Goal: Find specific page/section: Find specific page/section

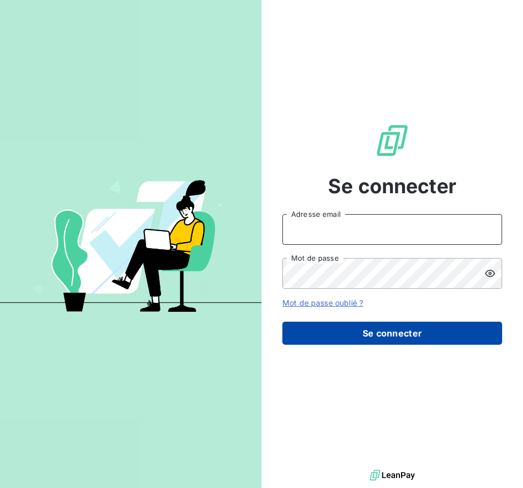
type input "eliaquim.banyingela@leuze.com"
click at [365, 328] on button "Se connecter" at bounding box center [392, 333] width 220 height 23
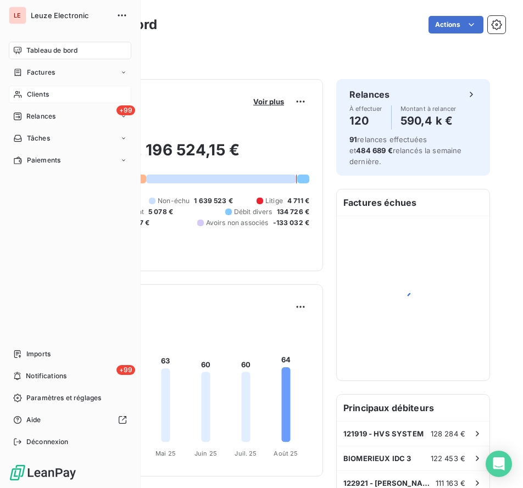
click at [32, 89] on span "Clients" at bounding box center [38, 94] width 22 height 10
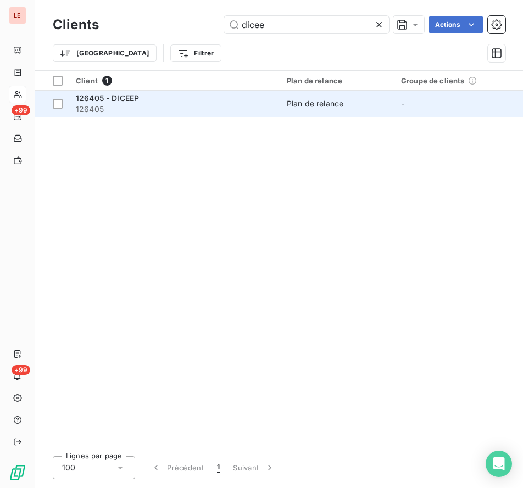
type input "dicee"
click at [205, 97] on div "126405 - DICEEP" at bounding box center [175, 98] width 198 height 11
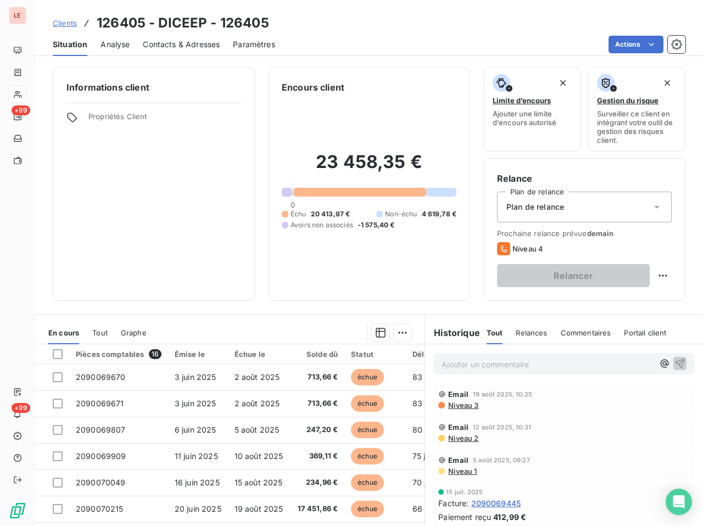
click at [72, 29] on div "Clients 126405 - DICEEP - 126405" at bounding box center [161, 23] width 216 height 20
click at [72, 27] on link "Clients" at bounding box center [65, 23] width 24 height 11
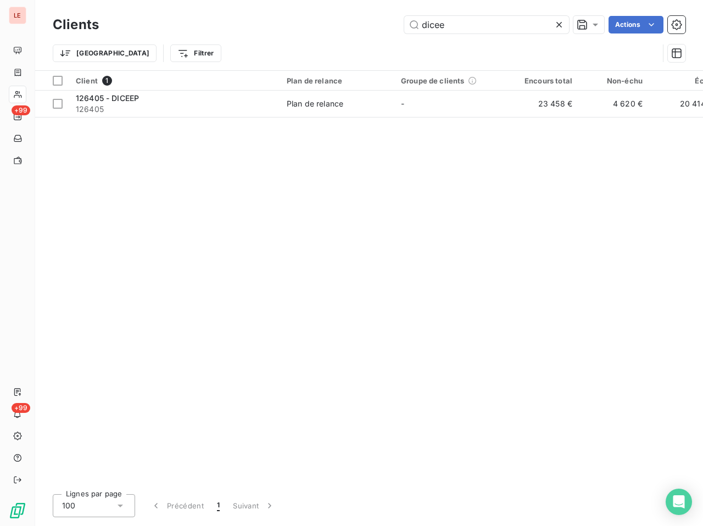
click at [522, 26] on icon at bounding box center [558, 24] width 11 height 11
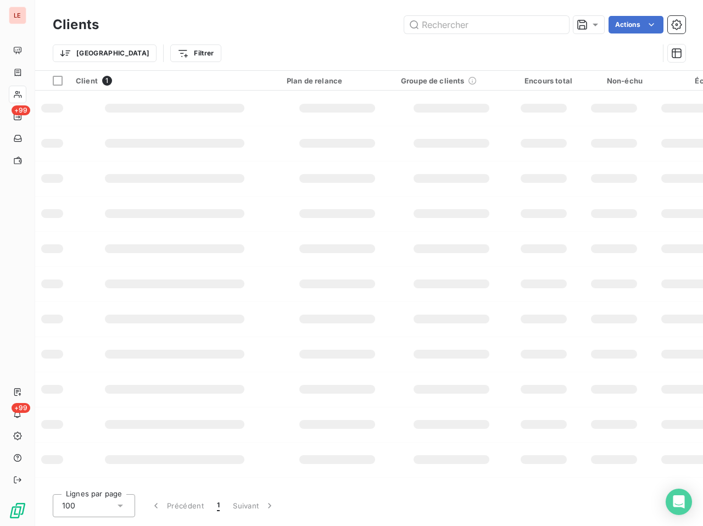
click at [478, 33] on div "Clients Actions" at bounding box center [369, 24] width 632 height 23
click at [478, 31] on input "text" at bounding box center [486, 25] width 165 height 18
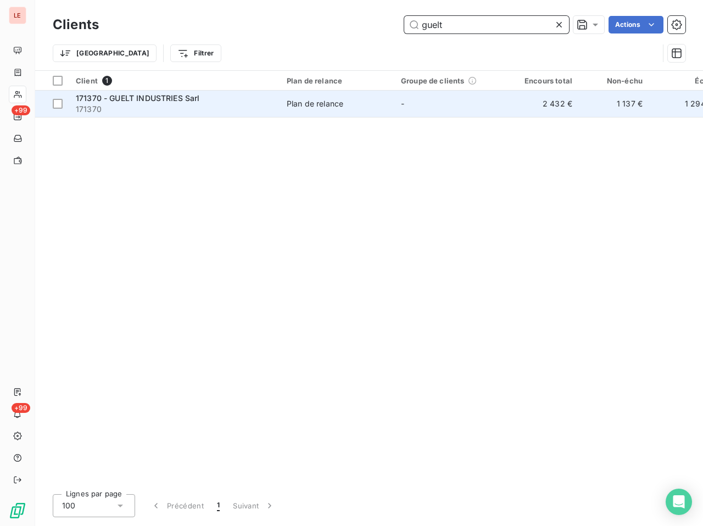
type input "guelt"
click at [456, 114] on td "-" at bounding box center [451, 104] width 114 height 26
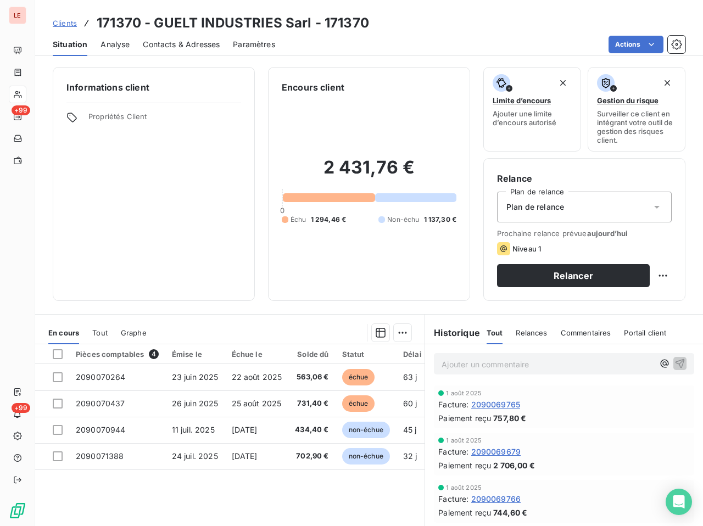
click at [71, 26] on span "Clients" at bounding box center [65, 23] width 24 height 9
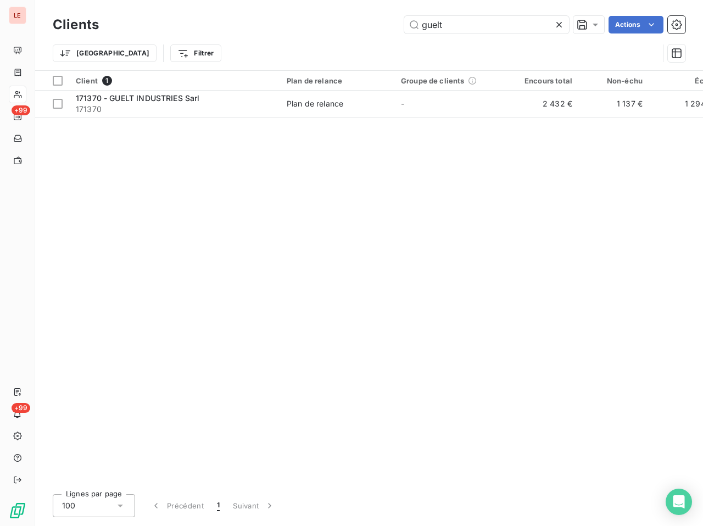
click at [522, 21] on div at bounding box center [560, 25] width 15 height 18
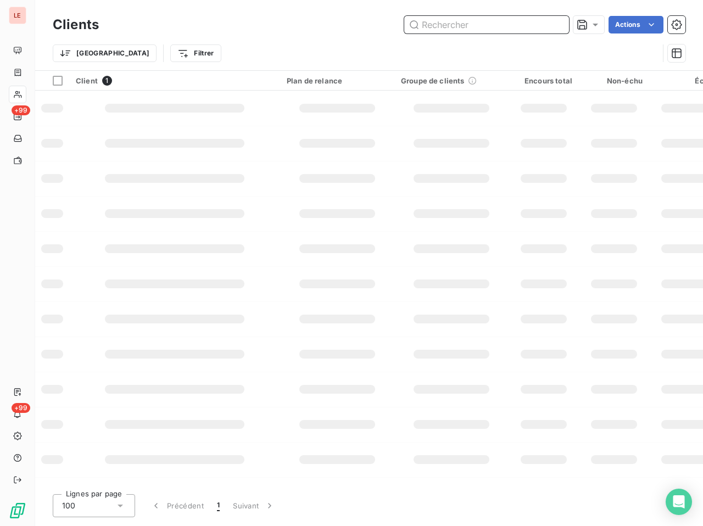
click at [504, 26] on input "text" at bounding box center [486, 25] width 165 height 18
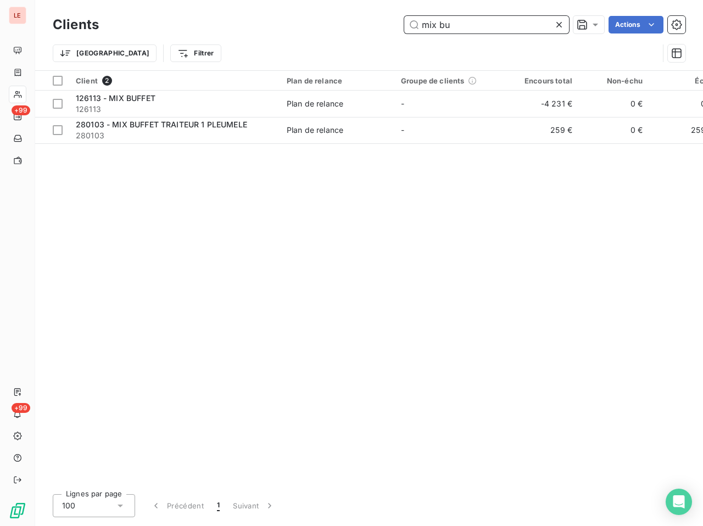
type input "mix bu"
